Goal: Information Seeking & Learning: Learn about a topic

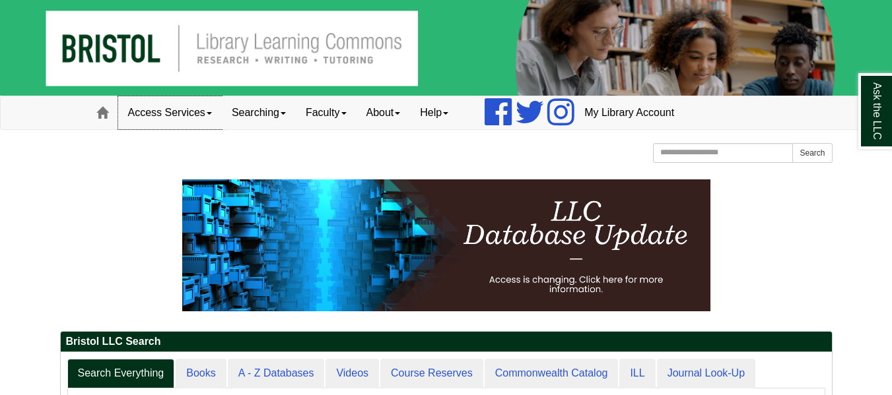
click at [207, 112] on link "Access Services" at bounding box center [170, 112] width 104 height 33
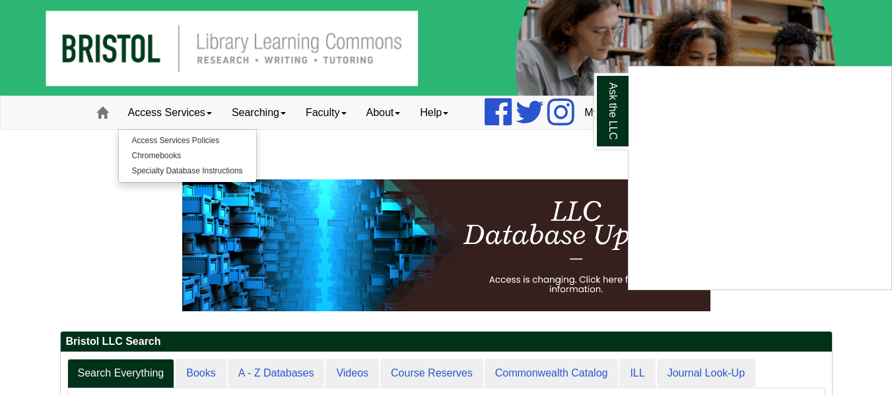
click at [563, 157] on div "Ask the LLC" at bounding box center [446, 197] width 892 height 395
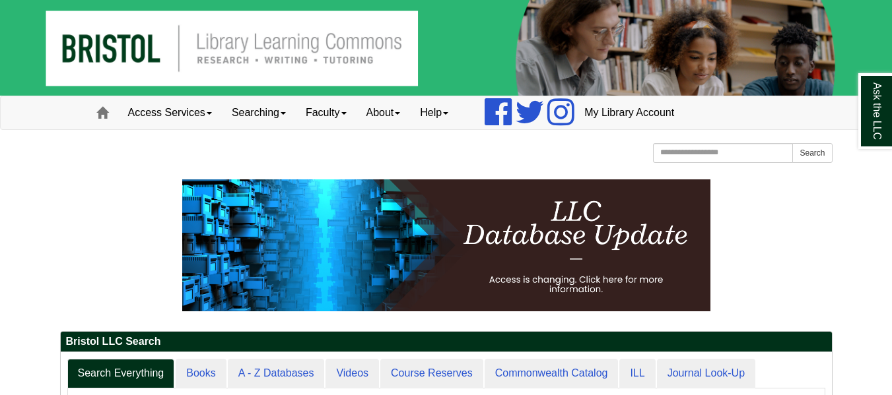
scroll to position [159, 771]
click at [201, 116] on link "Access Services" at bounding box center [170, 112] width 104 height 33
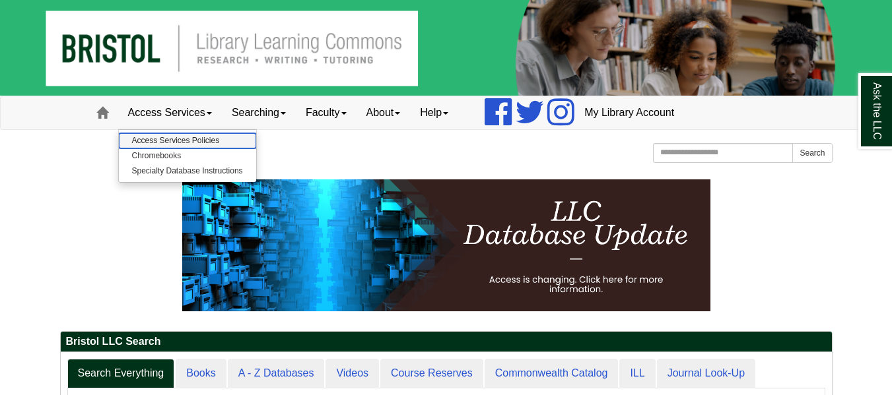
click at [191, 143] on link "Access Services Policies" at bounding box center [187, 140] width 137 height 15
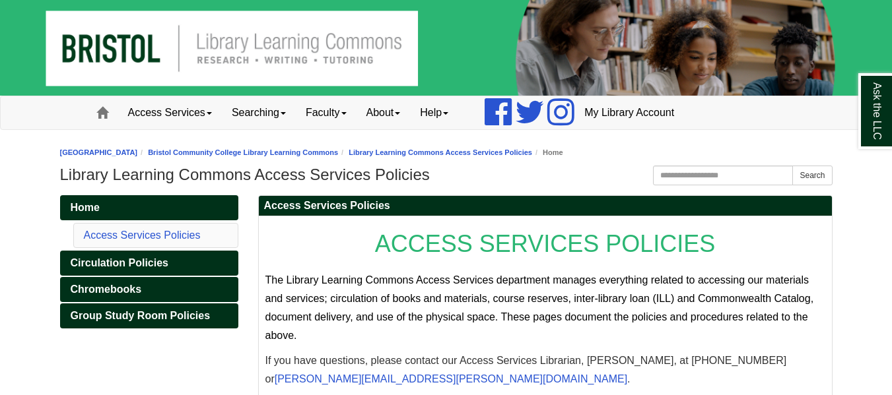
scroll to position [54, 0]
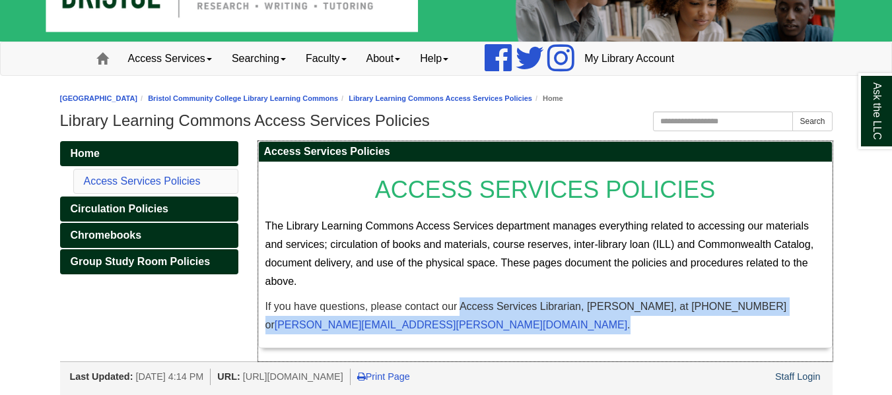
drag, startPoint x: 461, startPoint y: 309, endPoint x: 718, endPoint y: 320, distance: 256.4
click at [718, 320] on p "If you have questions, please contact our Access Services Librarian, [PERSON_NA…" at bounding box center [545, 316] width 560 height 37
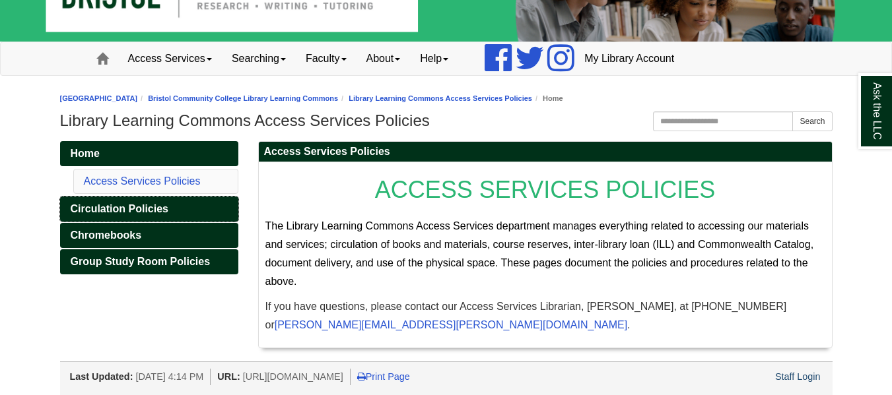
click at [139, 209] on span "Circulation Policies" at bounding box center [120, 208] width 98 height 11
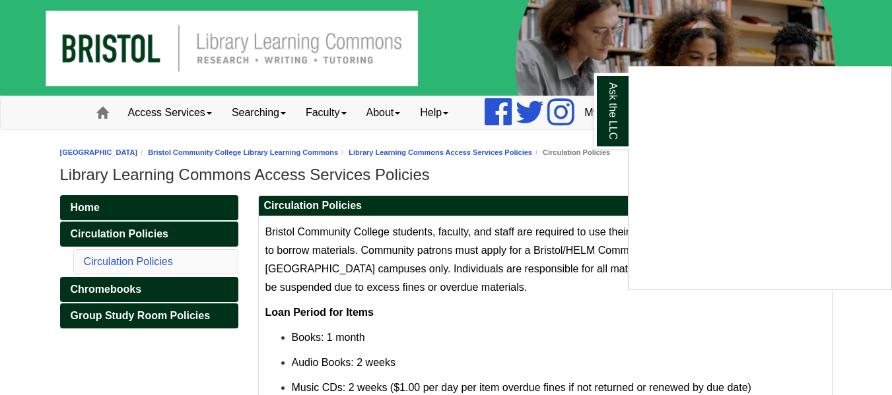
click at [115, 291] on div "Ask the LLC" at bounding box center [446, 197] width 892 height 395
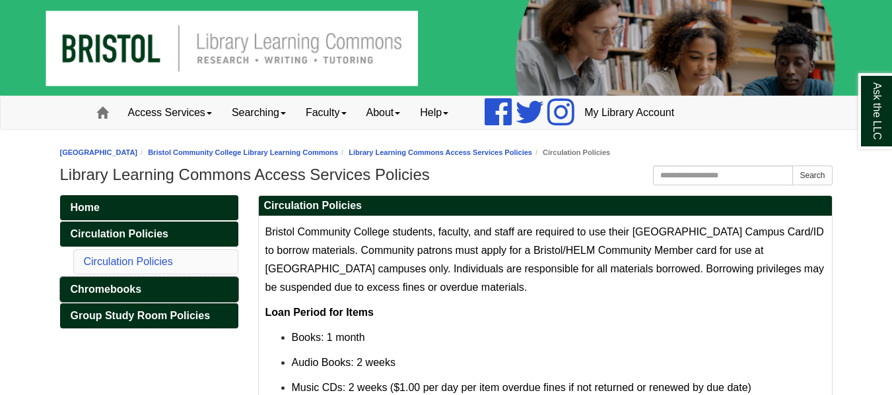
click at [115, 291] on span "Chromebooks" at bounding box center [106, 289] width 71 height 11
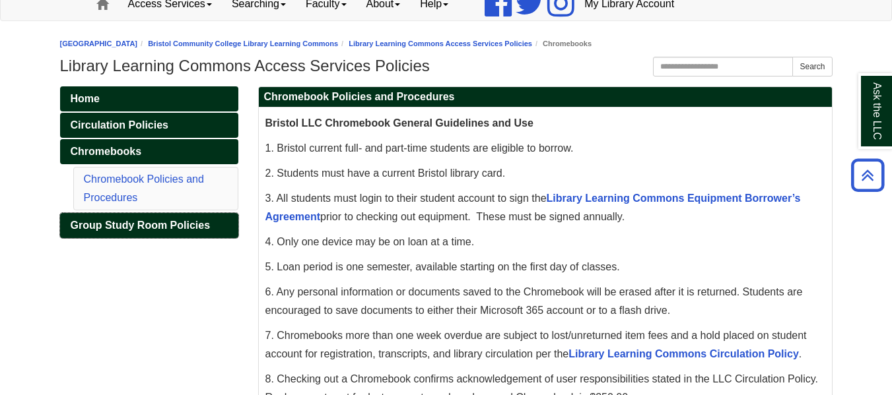
scroll to position [99, 0]
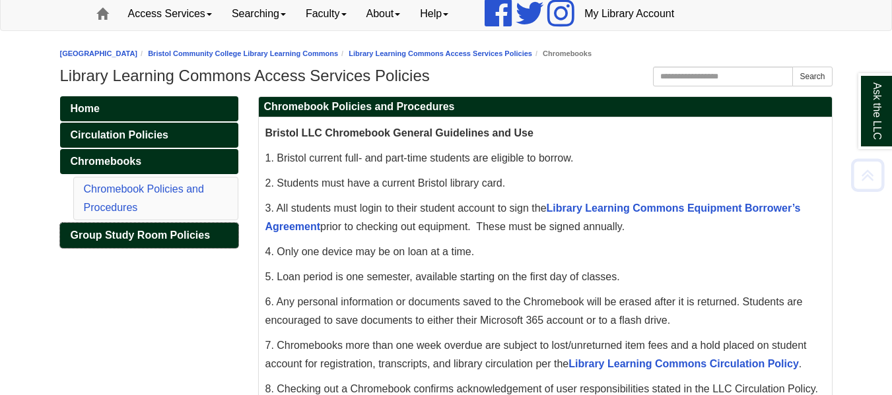
click at [119, 240] on span "Group Study Room Policies" at bounding box center [141, 235] width 140 height 11
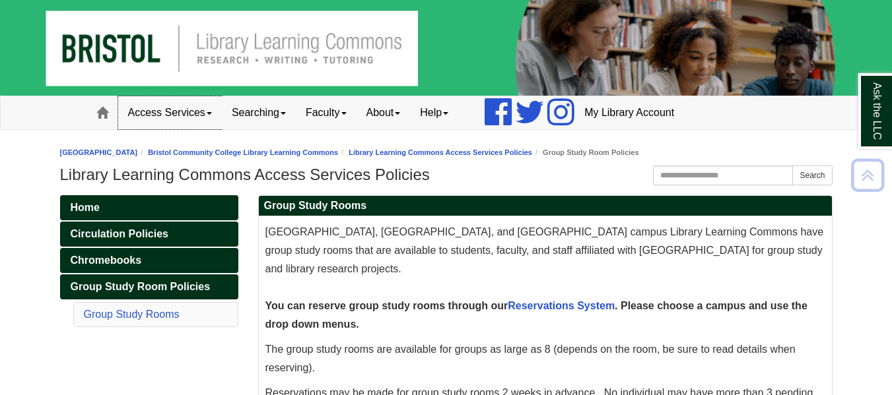
click at [216, 112] on link "Access Services" at bounding box center [170, 112] width 104 height 33
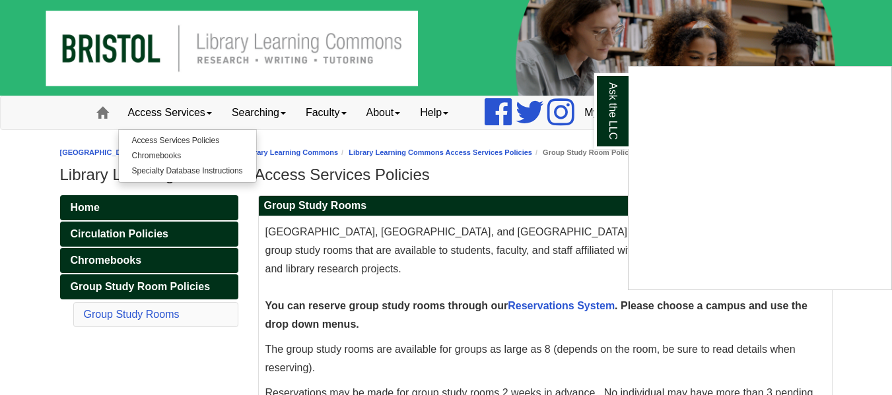
click at [205, 174] on div "Ask the LLC" at bounding box center [446, 197] width 892 height 395
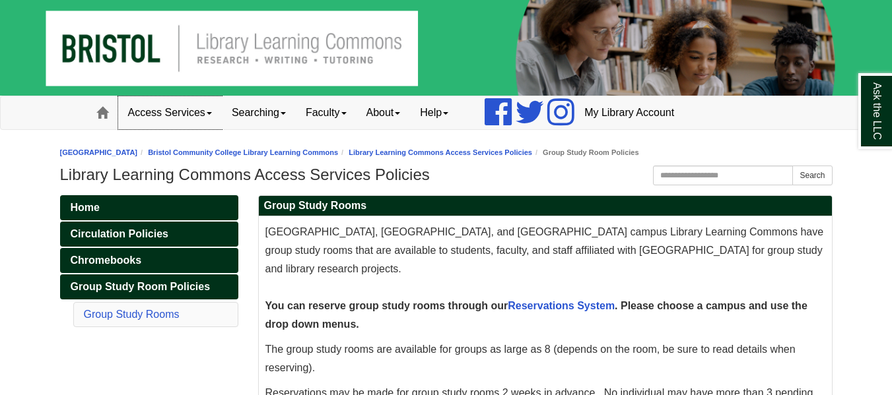
click at [215, 112] on link "Access Services" at bounding box center [170, 112] width 104 height 33
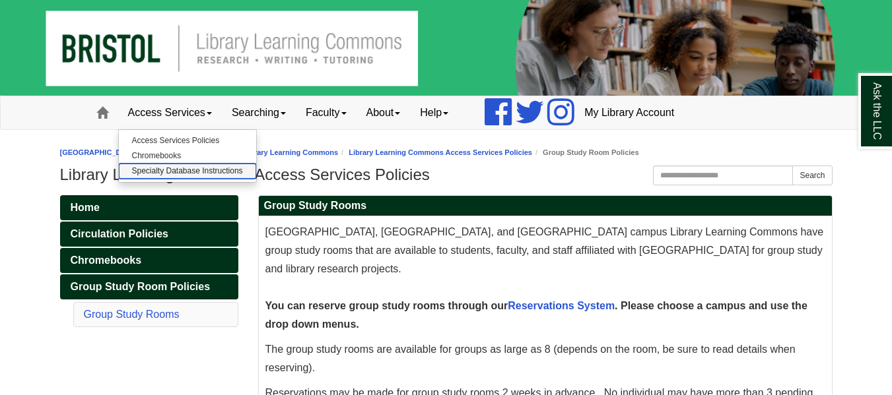
click at [174, 168] on link "Specialty Database Instructions" at bounding box center [187, 171] width 137 height 15
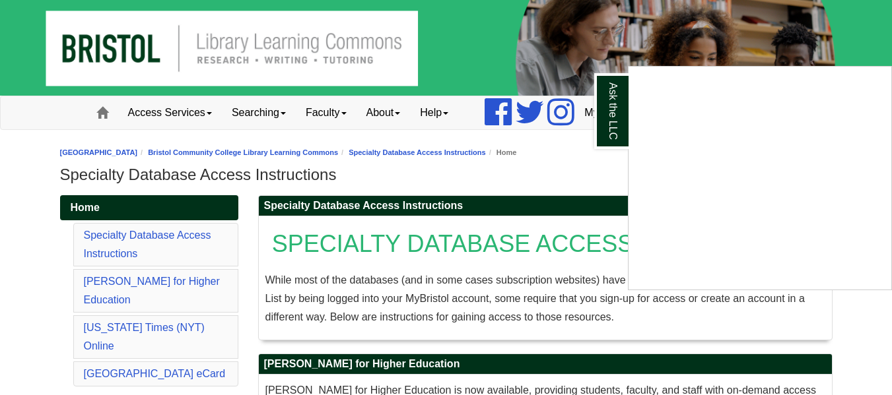
click at [215, 106] on div "Ask the LLC" at bounding box center [446, 197] width 892 height 395
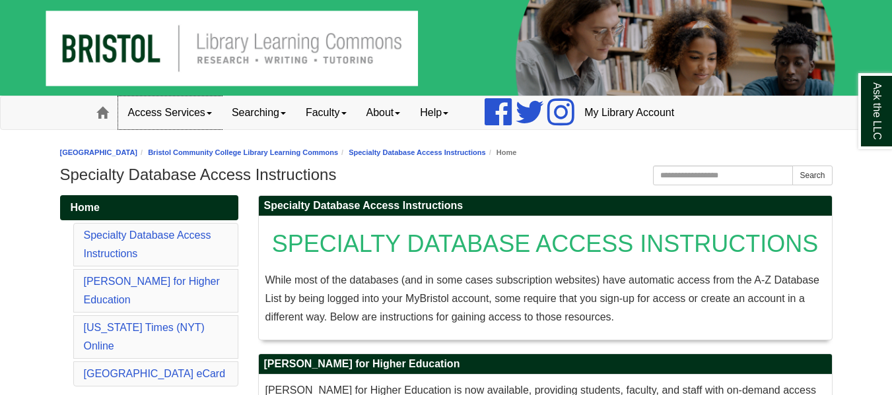
click at [215, 118] on link "Access Services" at bounding box center [170, 112] width 104 height 33
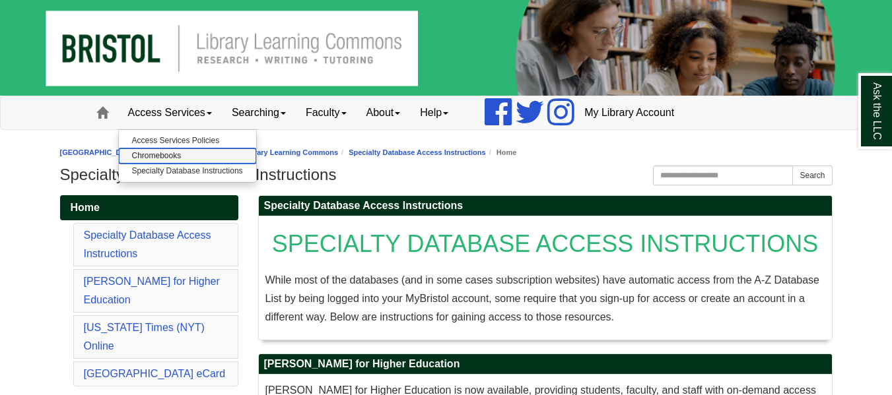
click at [171, 154] on link "Chromebooks" at bounding box center [187, 156] width 137 height 15
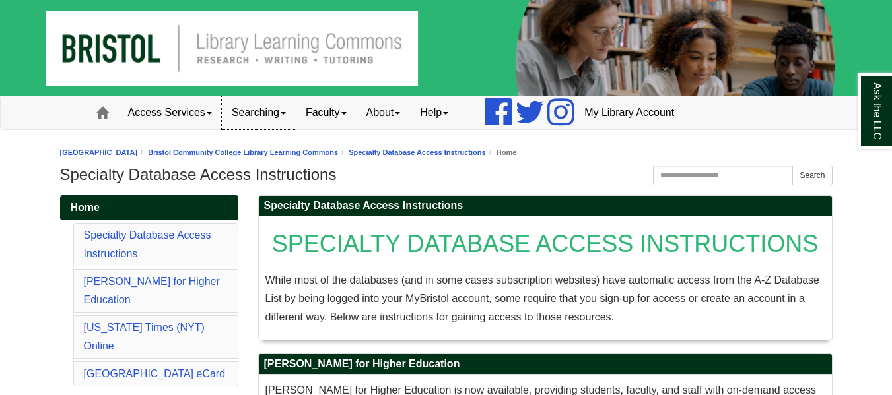
click at [279, 117] on link "Searching" at bounding box center [259, 112] width 74 height 33
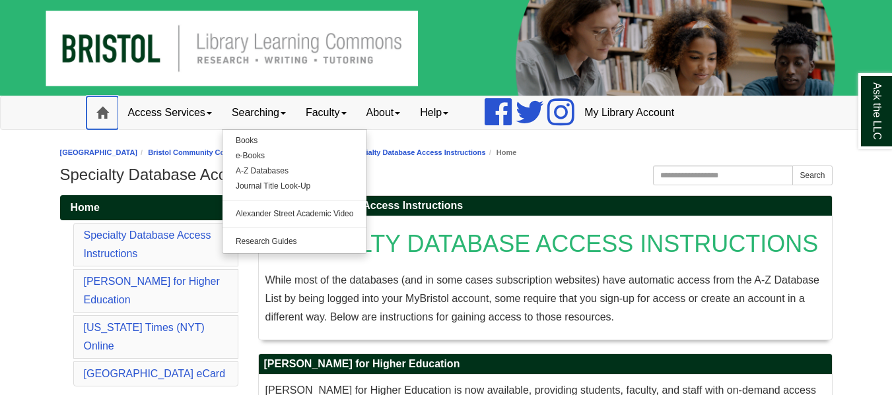
click at [116, 116] on link "Home" at bounding box center [102, 112] width 32 height 33
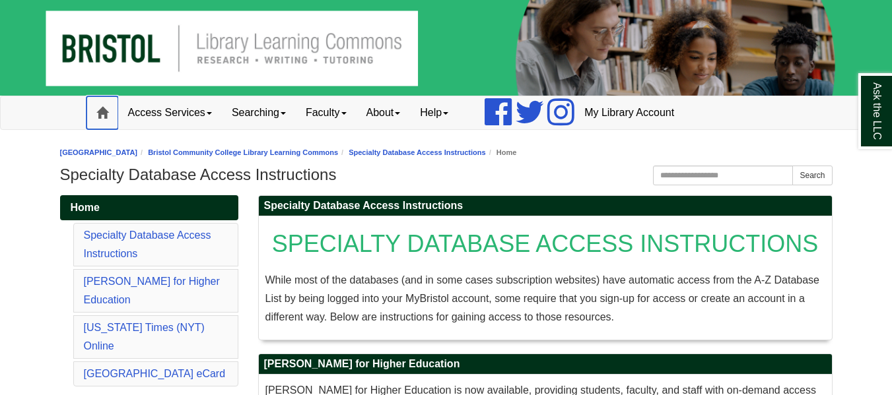
click at [104, 111] on span at bounding box center [102, 113] width 12 height 12
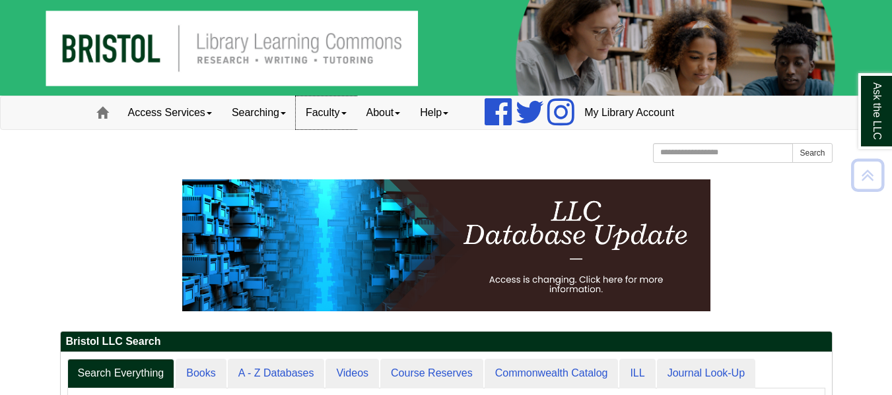
click at [341, 110] on link "Faculty" at bounding box center [326, 112] width 61 height 33
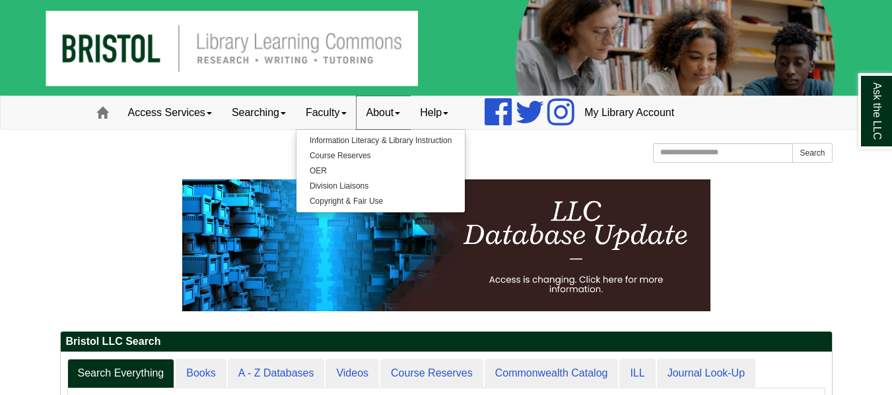
click at [392, 118] on link "About" at bounding box center [384, 112] width 54 height 33
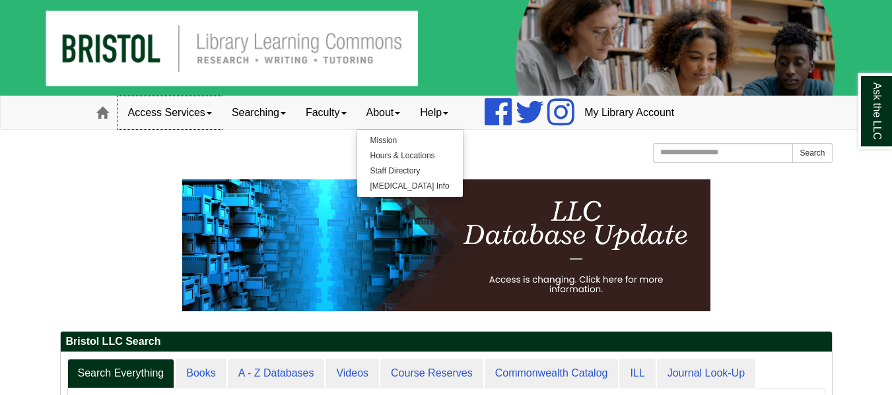
click at [175, 112] on link "Access Services" at bounding box center [170, 112] width 104 height 33
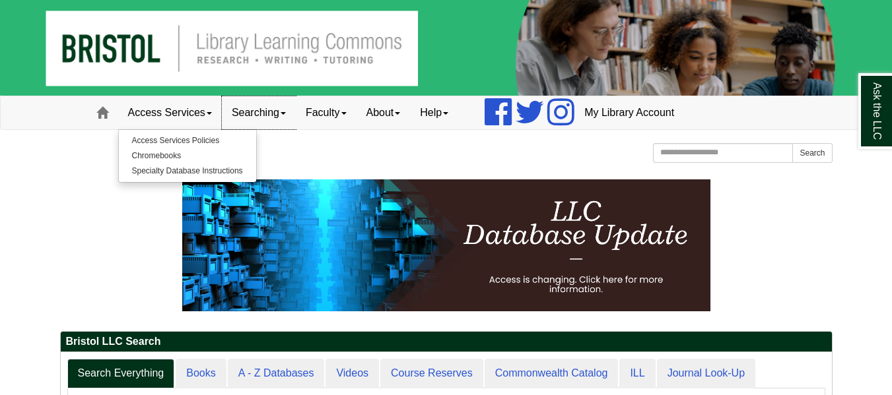
click at [251, 119] on link "Searching" at bounding box center [259, 112] width 74 height 33
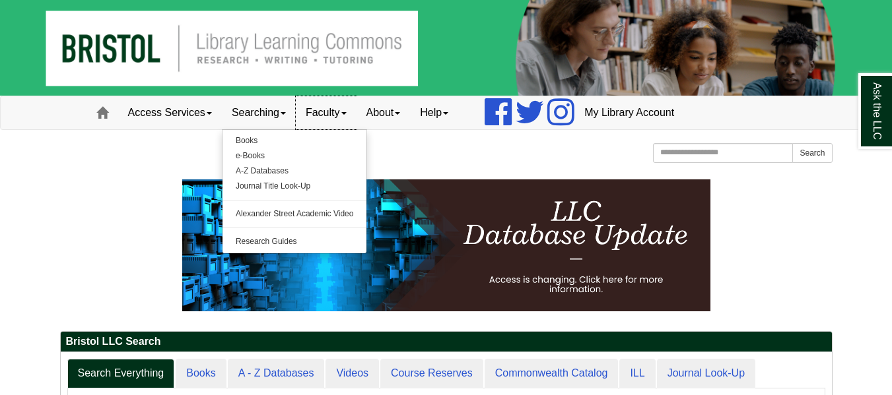
click at [327, 119] on link "Faculty" at bounding box center [326, 112] width 61 height 33
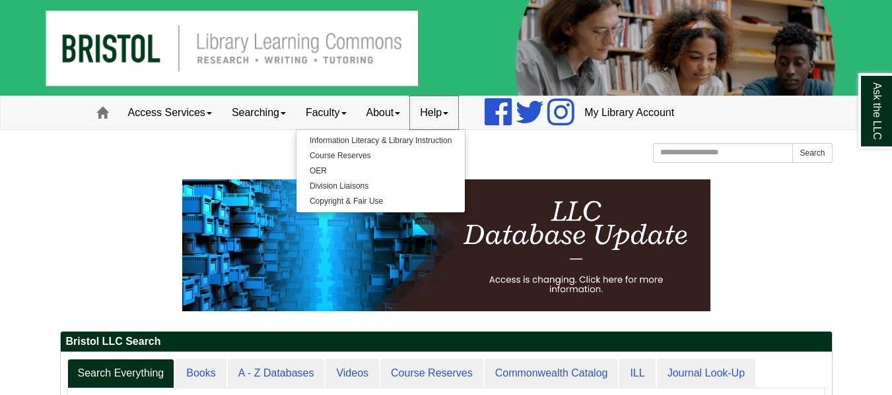
click at [456, 121] on link "Help" at bounding box center [434, 112] width 48 height 33
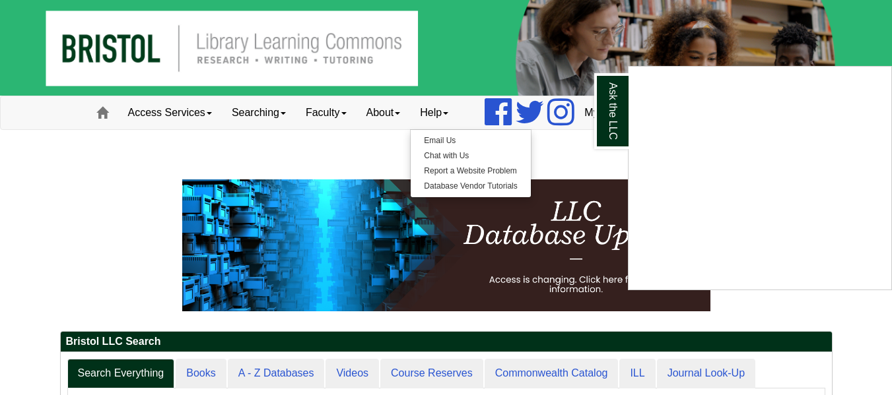
click at [285, 156] on div "Ask the LLC" at bounding box center [446, 197] width 892 height 395
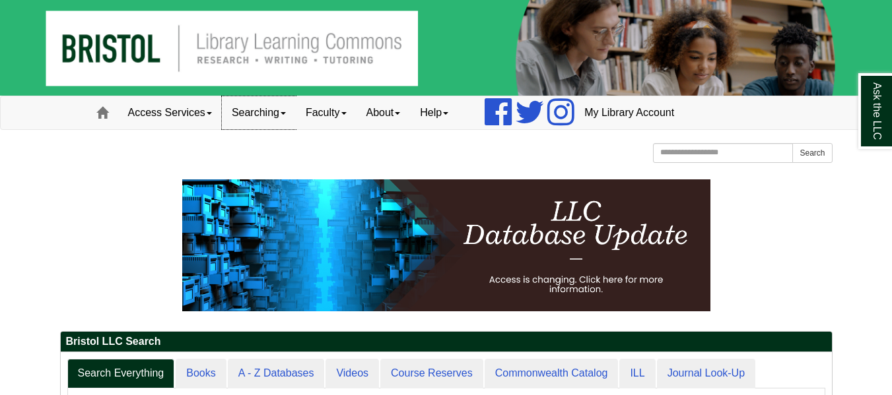
click at [267, 118] on link "Searching" at bounding box center [259, 112] width 74 height 33
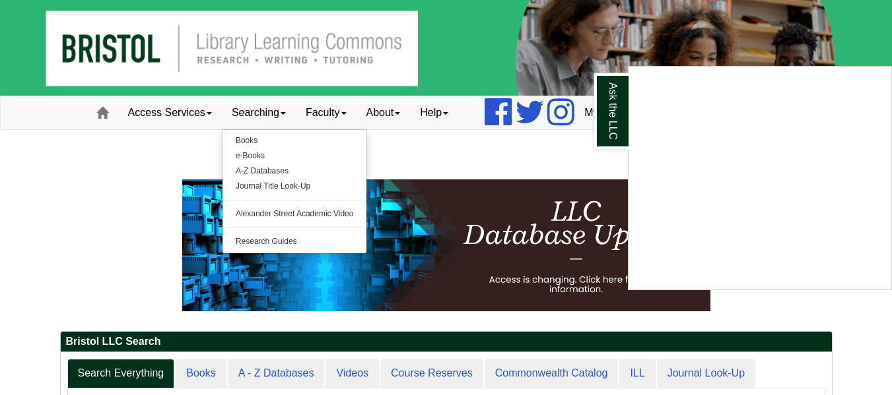
click at [254, 169] on div "Ask the LLC" at bounding box center [446, 197] width 892 height 395
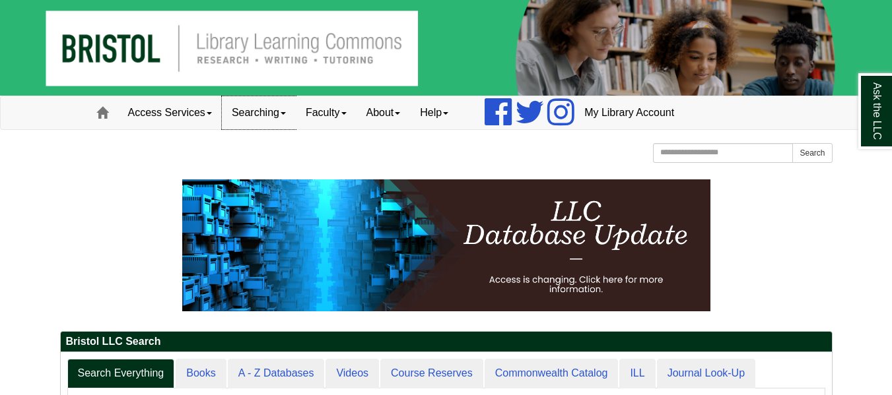
click at [289, 102] on link "Searching" at bounding box center [259, 112] width 74 height 33
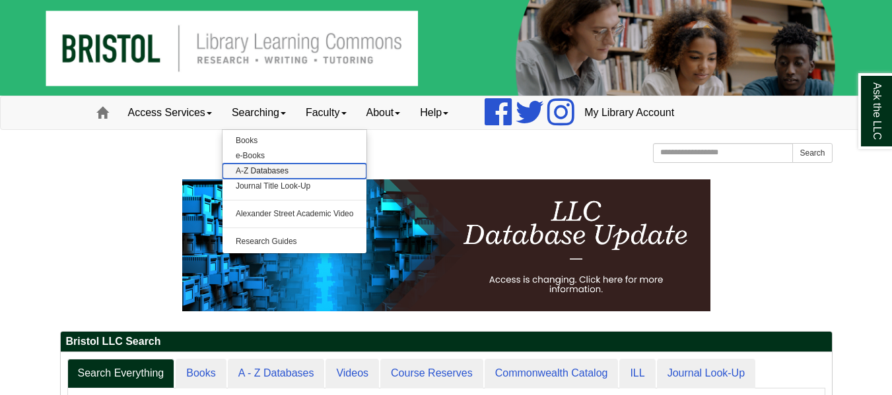
click at [252, 166] on link "A-Z Databases" at bounding box center [294, 171] width 145 height 15
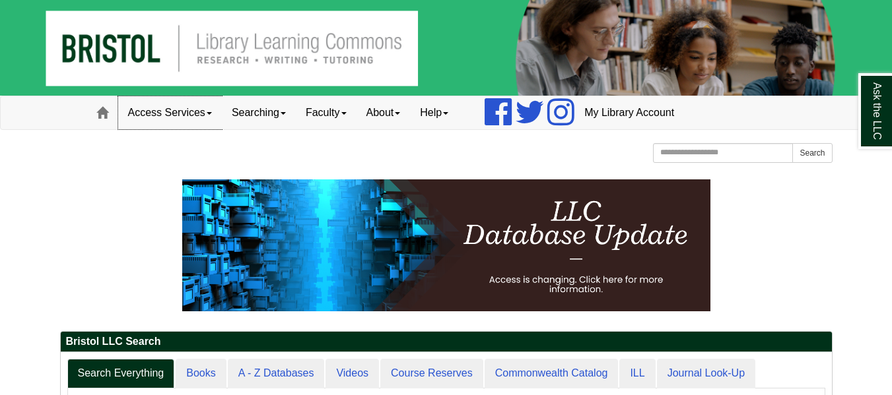
click at [201, 114] on link "Access Services" at bounding box center [170, 112] width 104 height 33
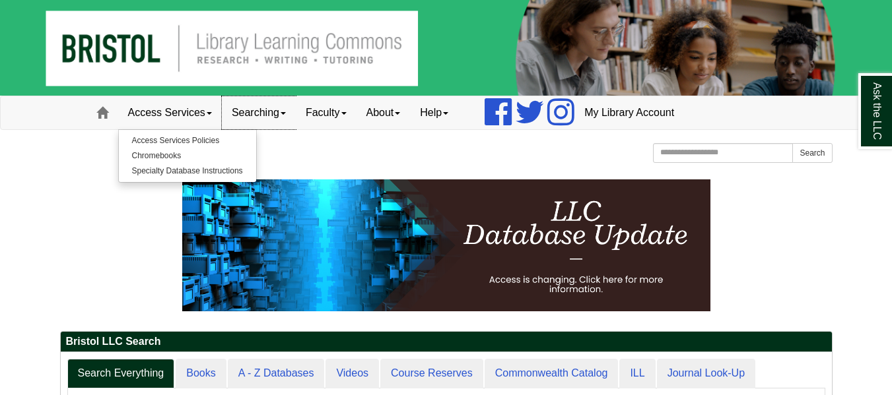
click at [279, 119] on link "Searching" at bounding box center [259, 112] width 74 height 33
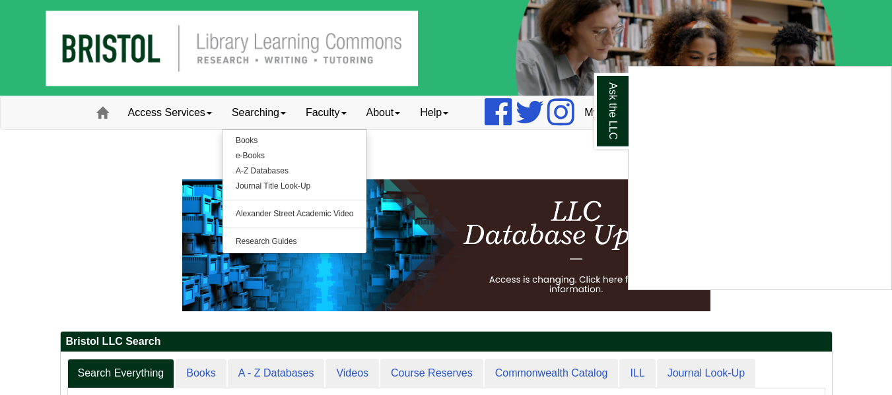
click at [267, 175] on div "Ask the LLC" at bounding box center [446, 197] width 892 height 395
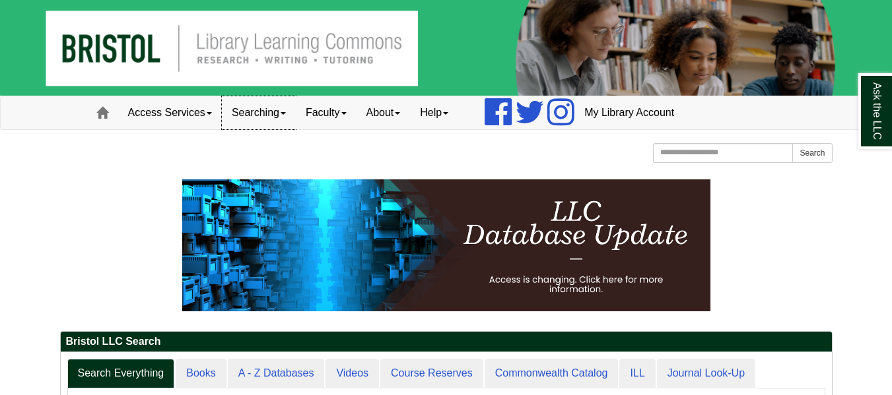
click at [281, 125] on link "Searching" at bounding box center [259, 112] width 74 height 33
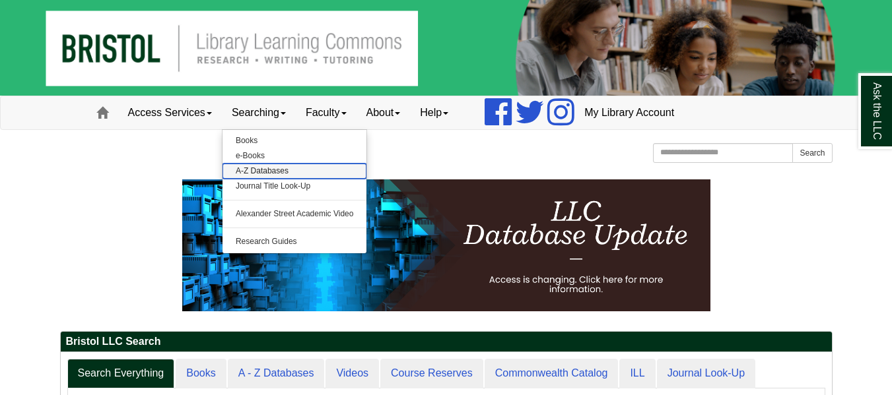
click at [273, 172] on link "A-Z Databases" at bounding box center [294, 171] width 145 height 15
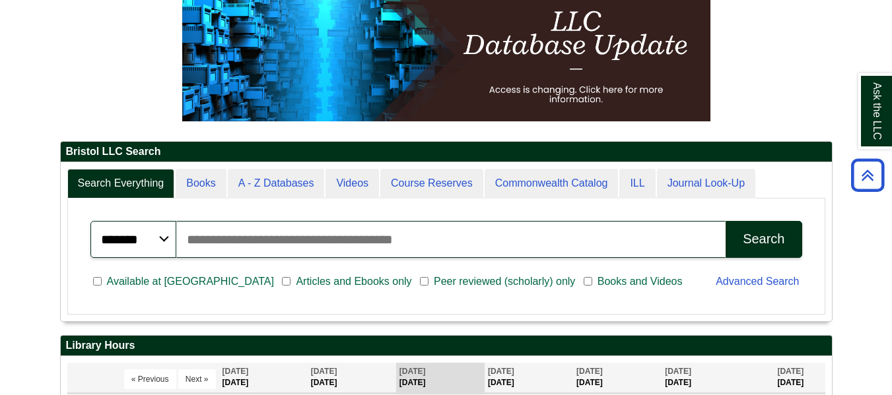
scroll to position [159, 771]
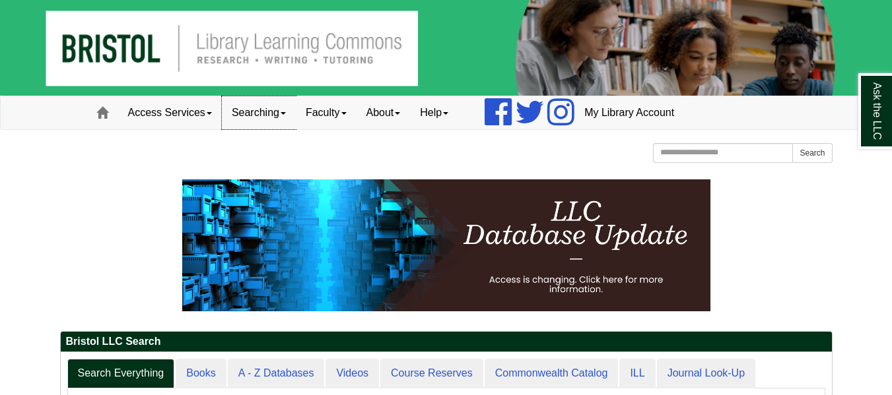
click at [275, 116] on link "Searching" at bounding box center [259, 112] width 74 height 33
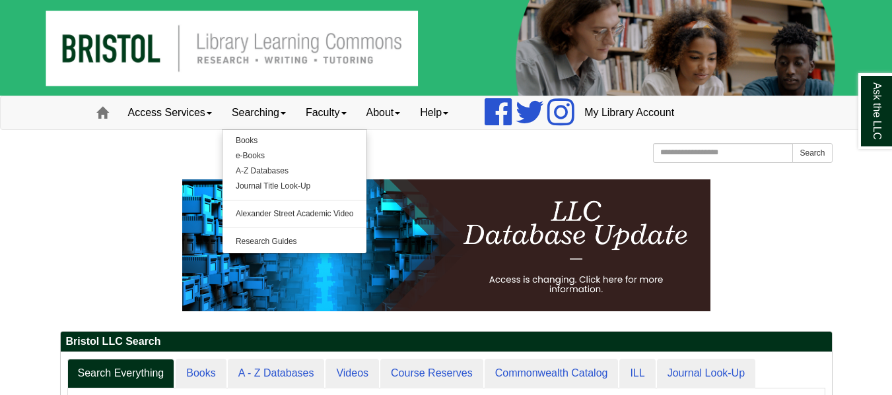
click at [228, 87] on img at bounding box center [446, 48] width 892 height 96
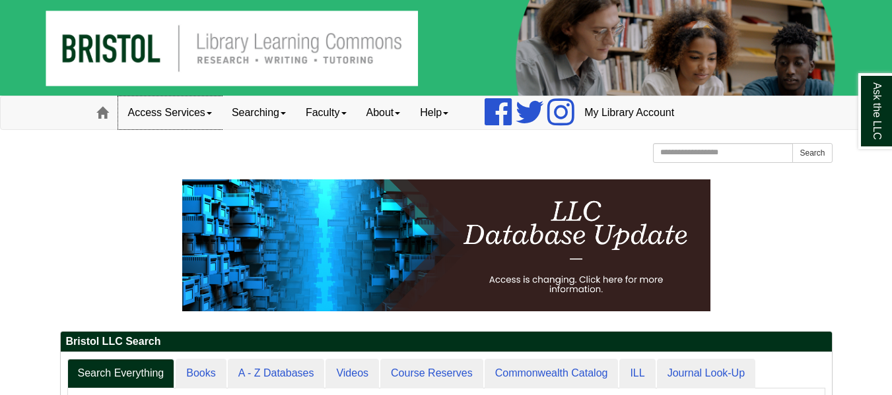
click at [208, 112] on link "Access Services" at bounding box center [170, 112] width 104 height 33
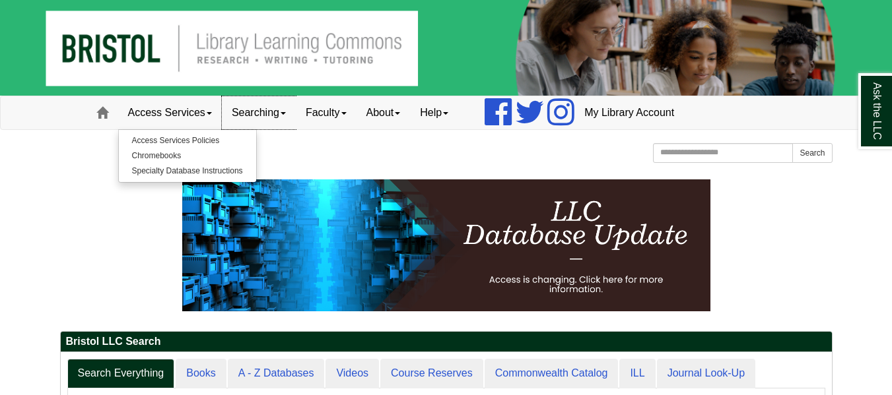
click at [284, 116] on link "Searching" at bounding box center [259, 112] width 74 height 33
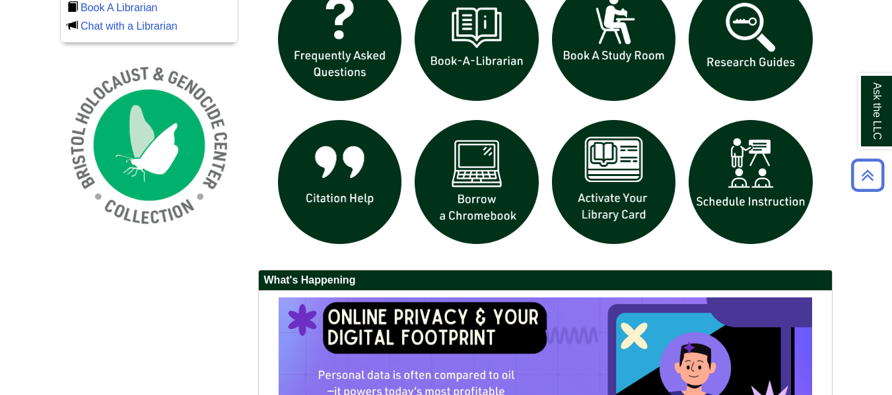
scroll to position [1252, 0]
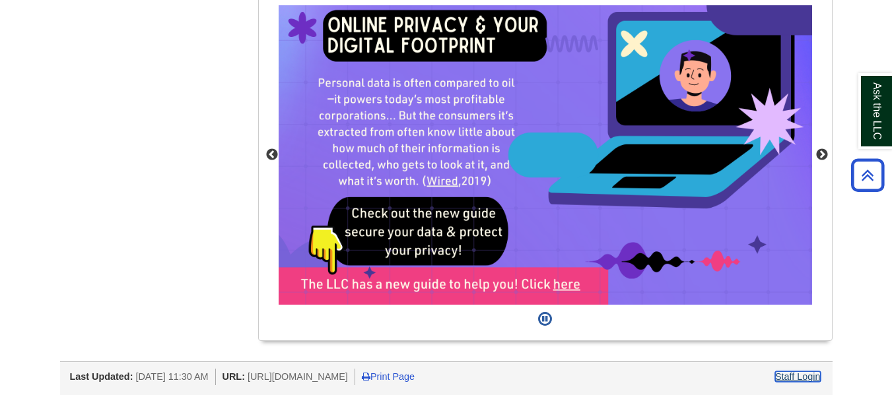
click at [806, 374] on link "Staff Login" at bounding box center [798, 377] width 46 height 11
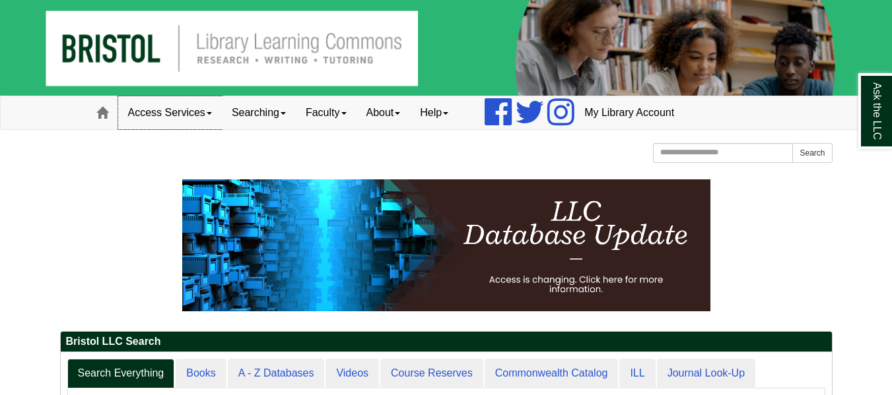
click at [211, 118] on link "Access Services" at bounding box center [170, 112] width 104 height 33
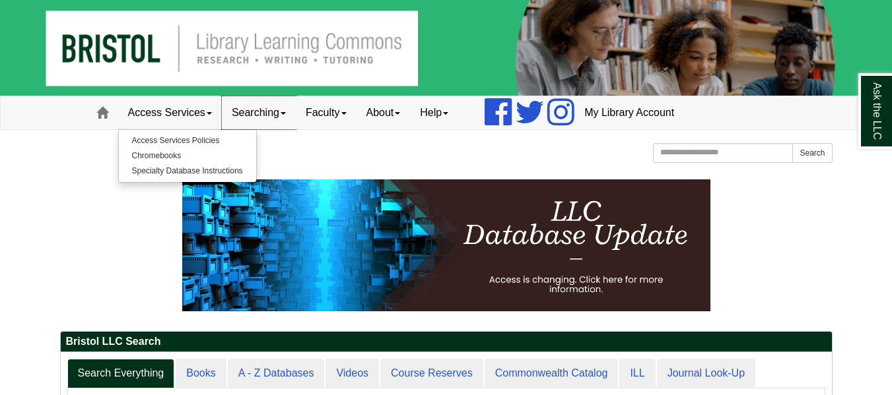
click at [274, 117] on link "Searching" at bounding box center [259, 112] width 74 height 33
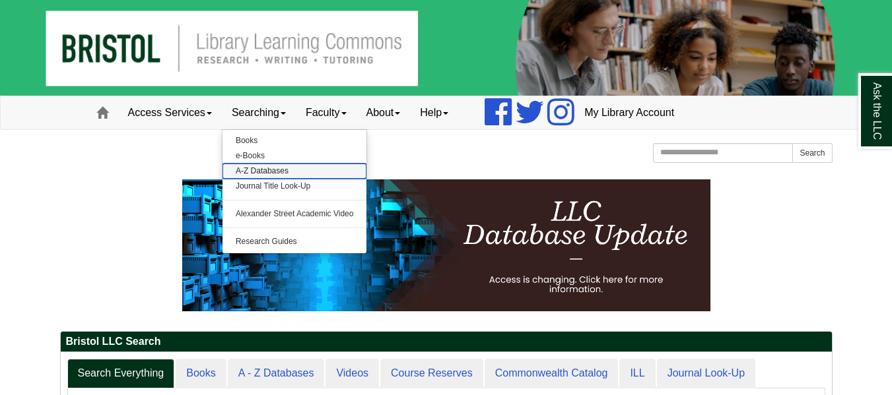
click at [263, 168] on link "A-Z Databases" at bounding box center [294, 171] width 145 height 15
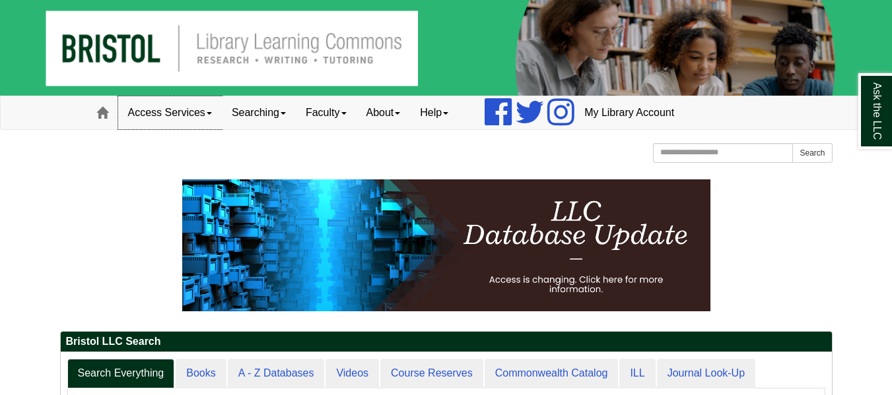
click at [205, 119] on link "Access Services" at bounding box center [170, 112] width 104 height 33
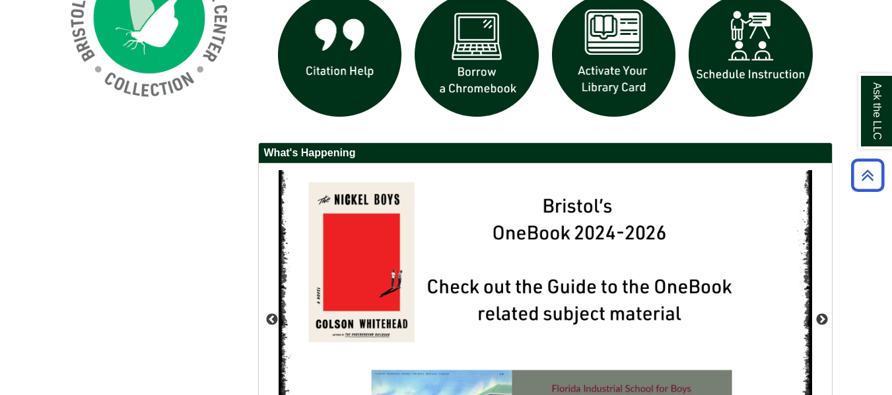
scroll to position [1252, 0]
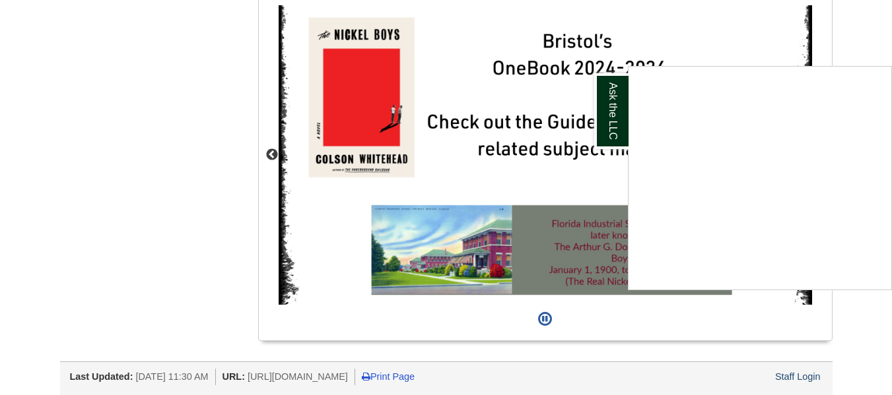
click at [773, 380] on div "Ask the LLC" at bounding box center [446, 197] width 892 height 395
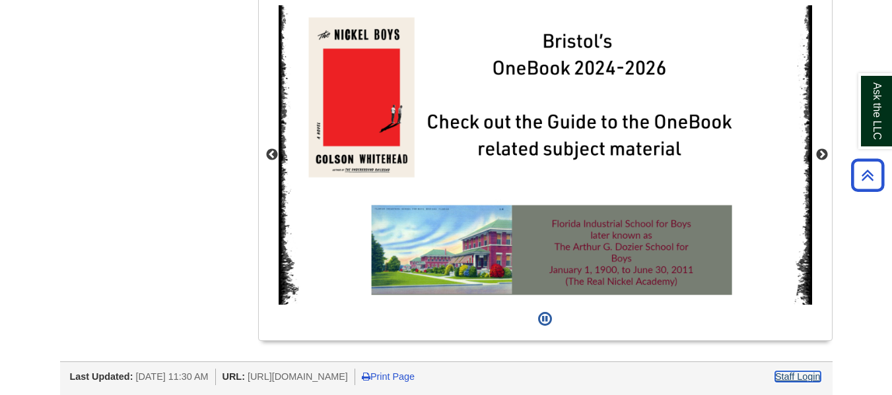
click at [795, 374] on link "Staff Login" at bounding box center [798, 377] width 46 height 11
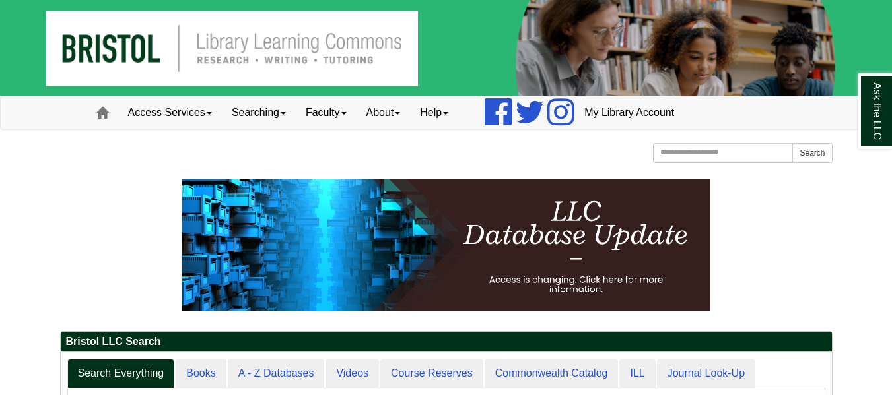
scroll to position [150, 771]
click at [248, 115] on link "Searching" at bounding box center [259, 112] width 74 height 33
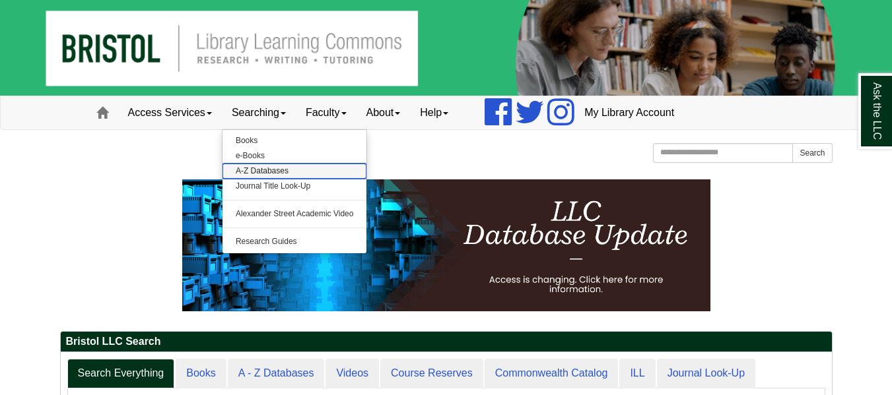
click at [261, 169] on link "A-Z Databases" at bounding box center [294, 171] width 145 height 15
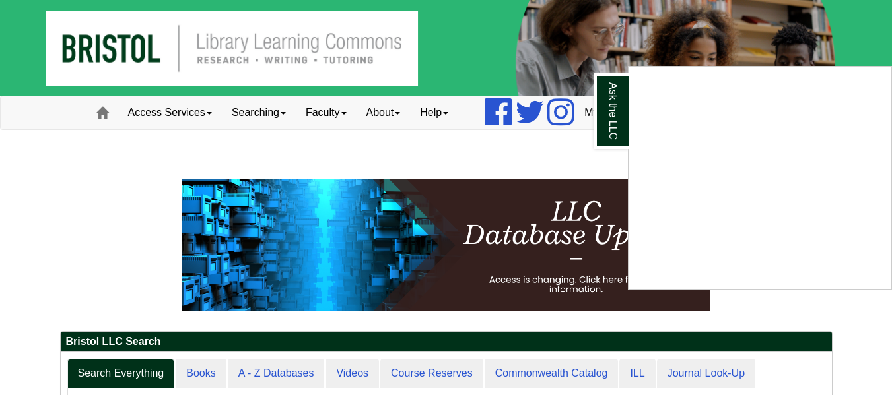
click at [446, 153] on div "Ask the LLC" at bounding box center [446, 197] width 892 height 395
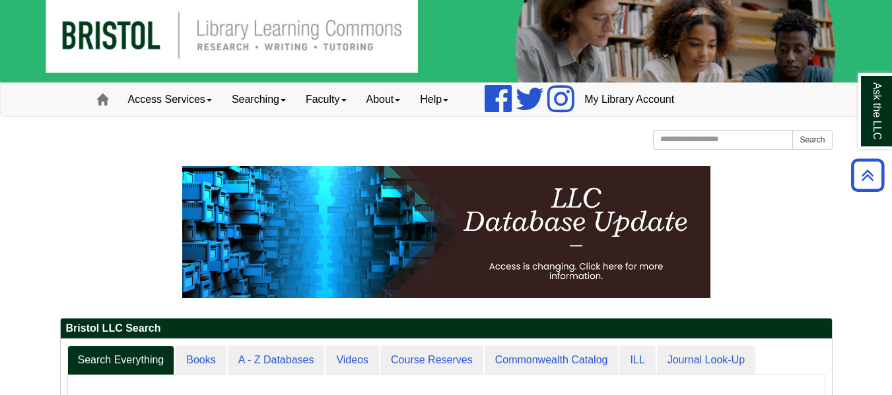
scroll to position [14, 0]
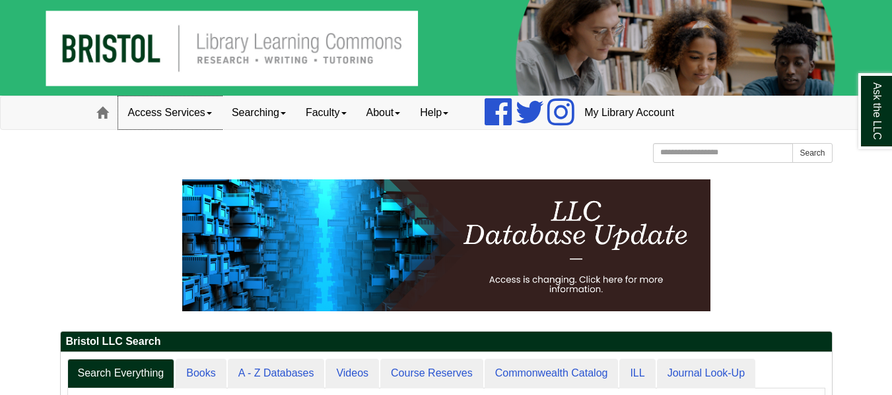
click at [222, 114] on link "Access Services" at bounding box center [170, 112] width 104 height 33
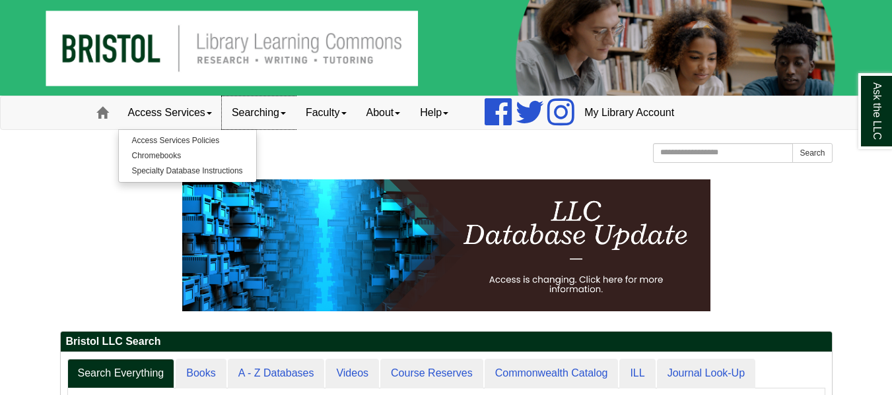
click at [266, 109] on link "Searching" at bounding box center [259, 112] width 74 height 33
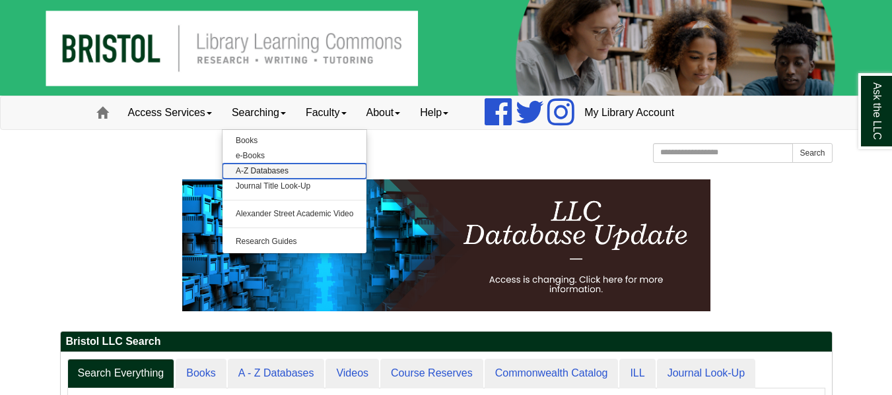
click at [265, 168] on link "A-Z Databases" at bounding box center [294, 171] width 145 height 15
